Goal: Transaction & Acquisition: Subscribe to service/newsletter

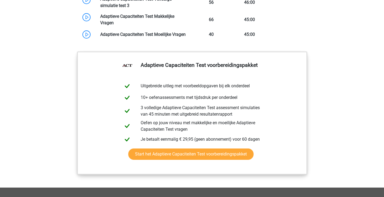
scroll to position [610, 0]
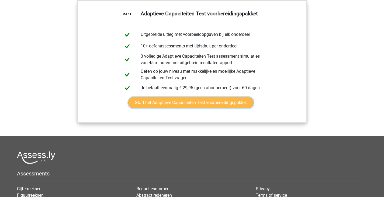
click at [183, 108] on link "Start het Adaptieve Capaciteiten Test voorbereidingspakket" at bounding box center [190, 102] width 125 height 11
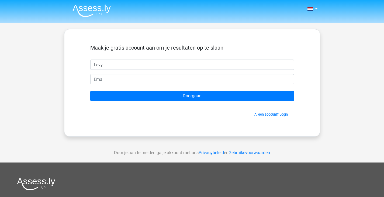
type input "Levy"
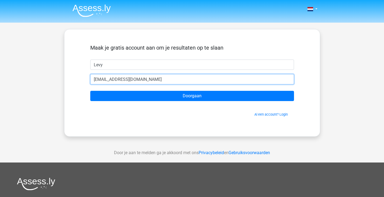
type input "Levyvdheuvel@outlook.com"
click at [90, 91] on input "Doorgaan" at bounding box center [192, 96] width 204 height 10
